Goal: Information Seeking & Learning: Learn about a topic

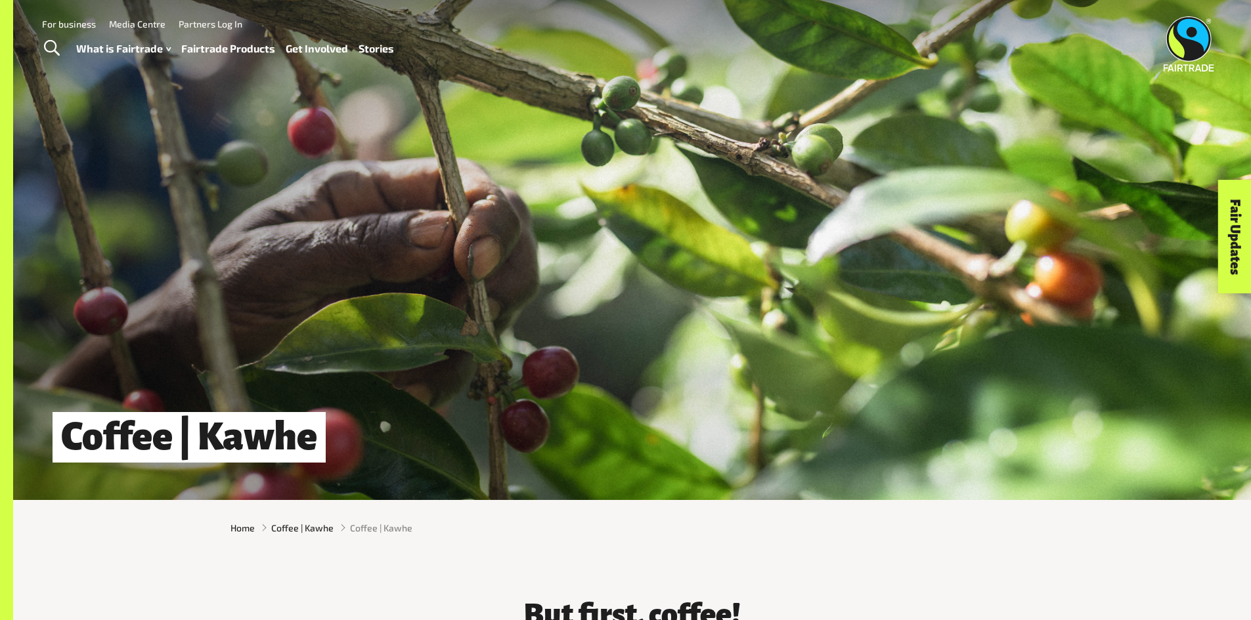
click at [226, 45] on link "Fairtrade Products" at bounding box center [228, 48] width 94 height 19
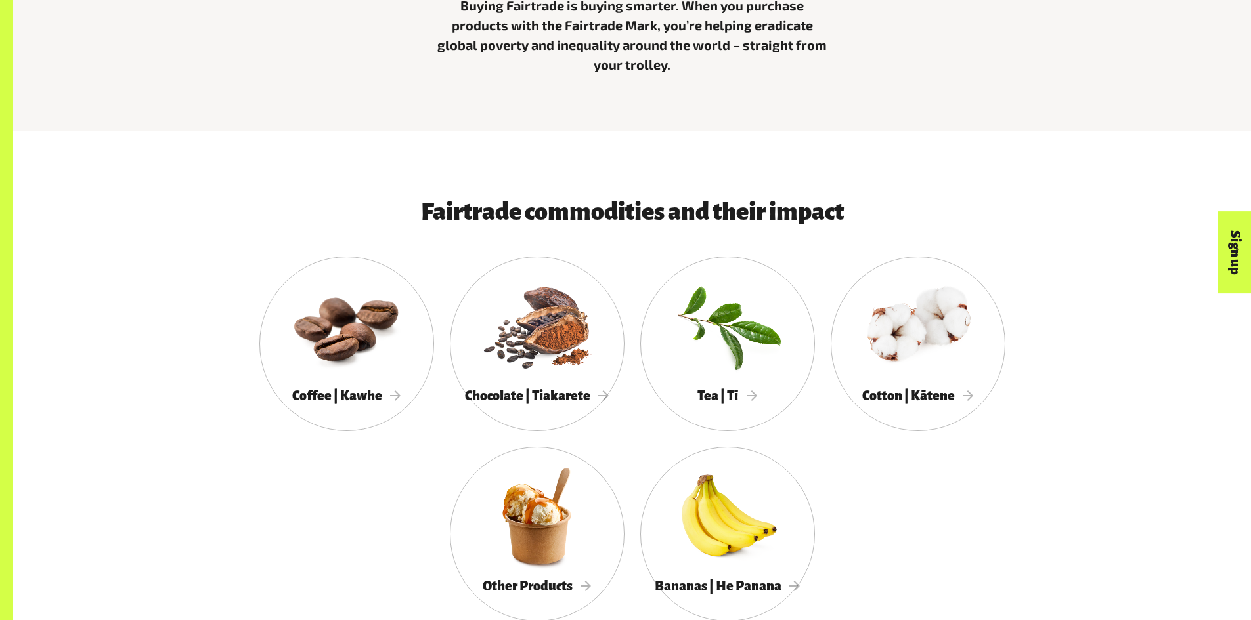
scroll to position [656, 0]
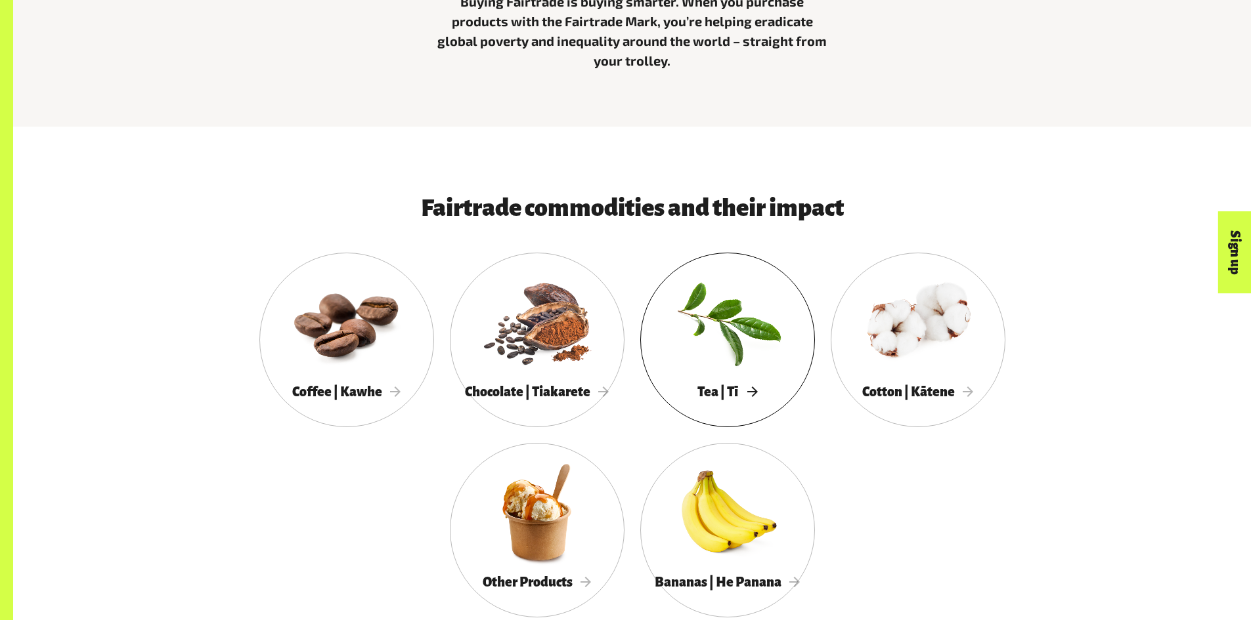
click at [731, 337] on div at bounding box center [727, 322] width 175 height 114
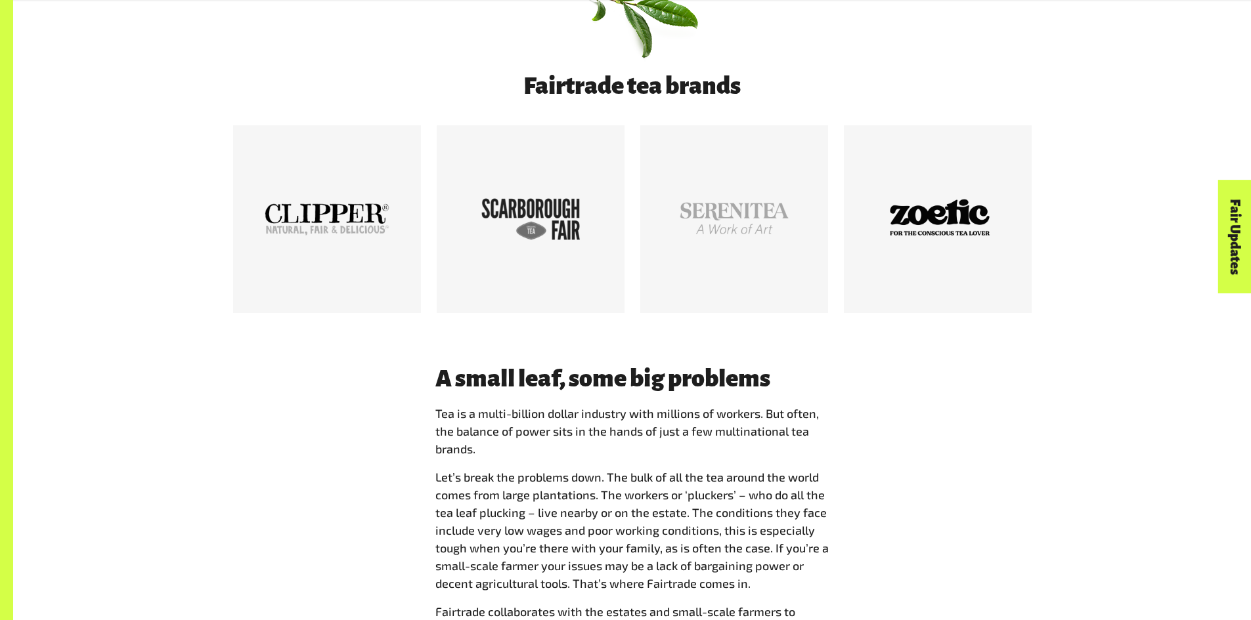
scroll to position [811, 0]
